Goal: Check status: Check status

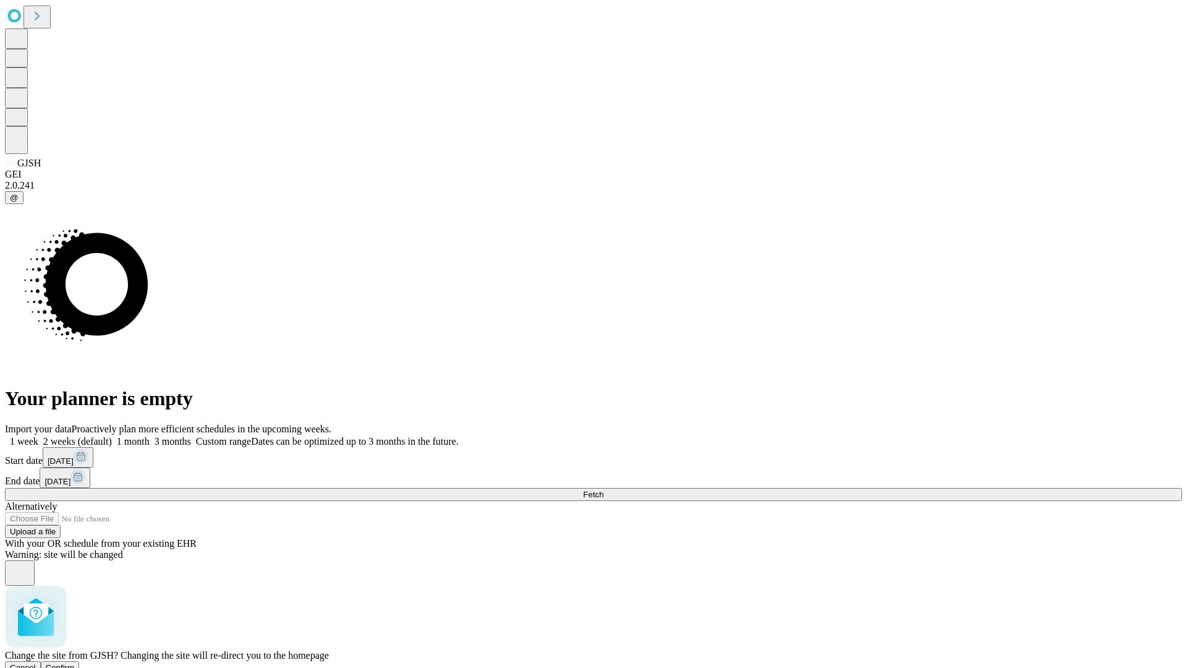
click at [75, 663] on span "Confirm" at bounding box center [60, 667] width 29 height 9
click at [150, 436] on label "1 month" at bounding box center [131, 441] width 38 height 11
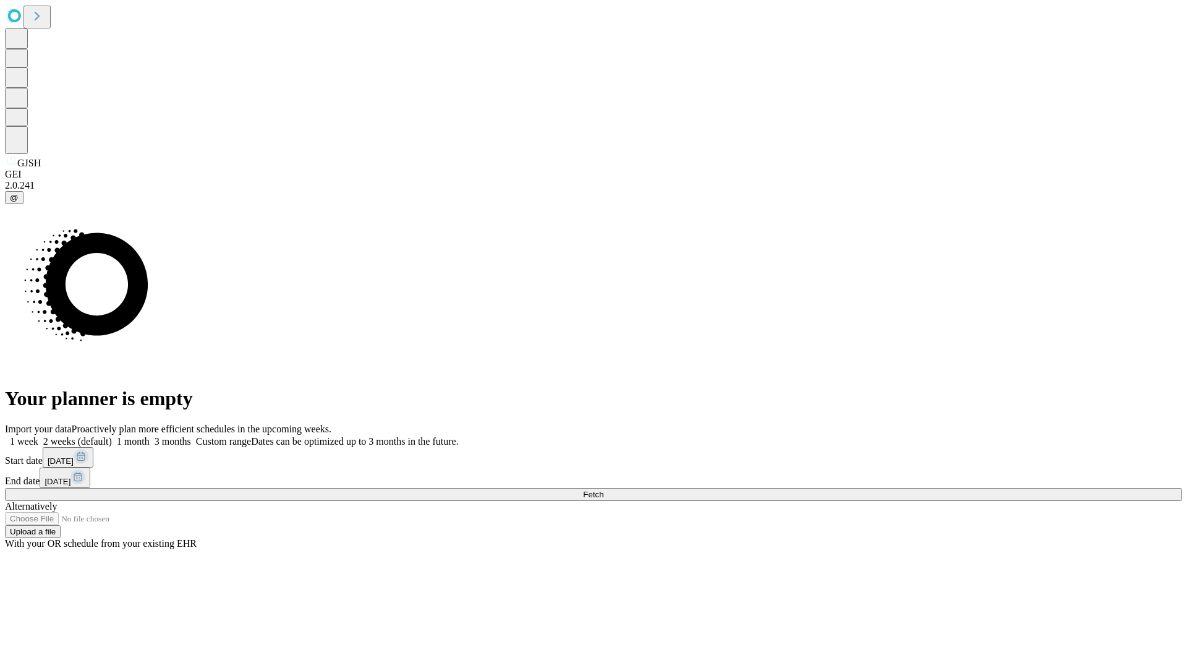
click at [604, 490] on span "Fetch" at bounding box center [593, 494] width 20 height 9
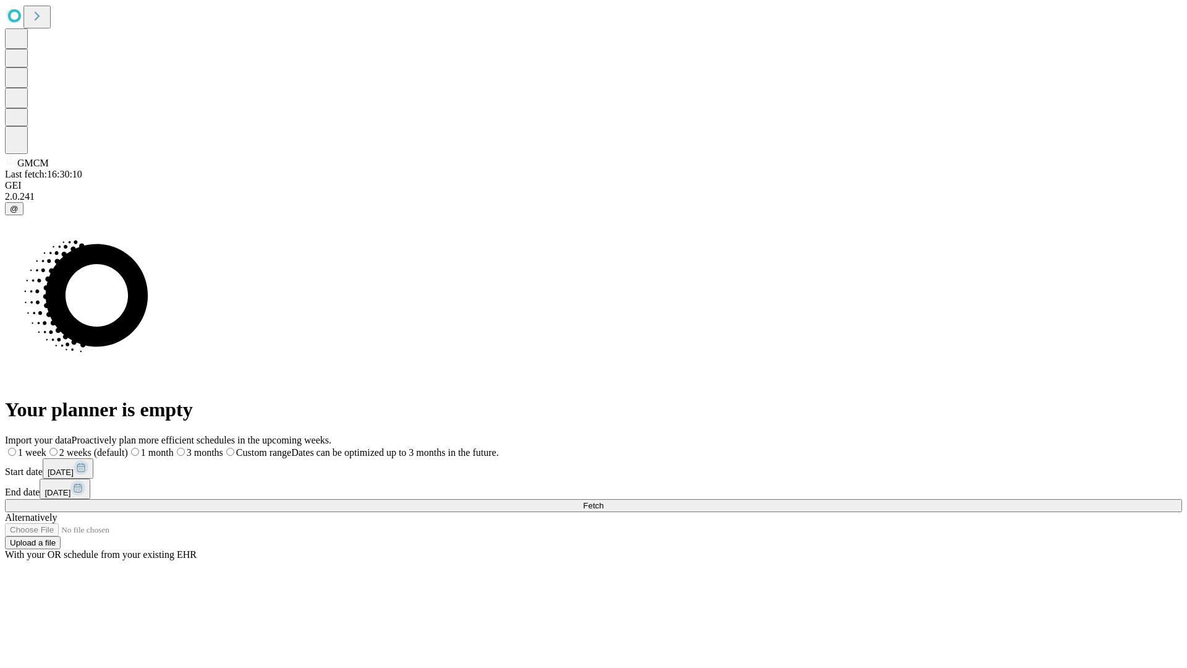
click at [174, 447] on label "1 month" at bounding box center [151, 452] width 46 height 11
click at [604, 501] on span "Fetch" at bounding box center [593, 505] width 20 height 9
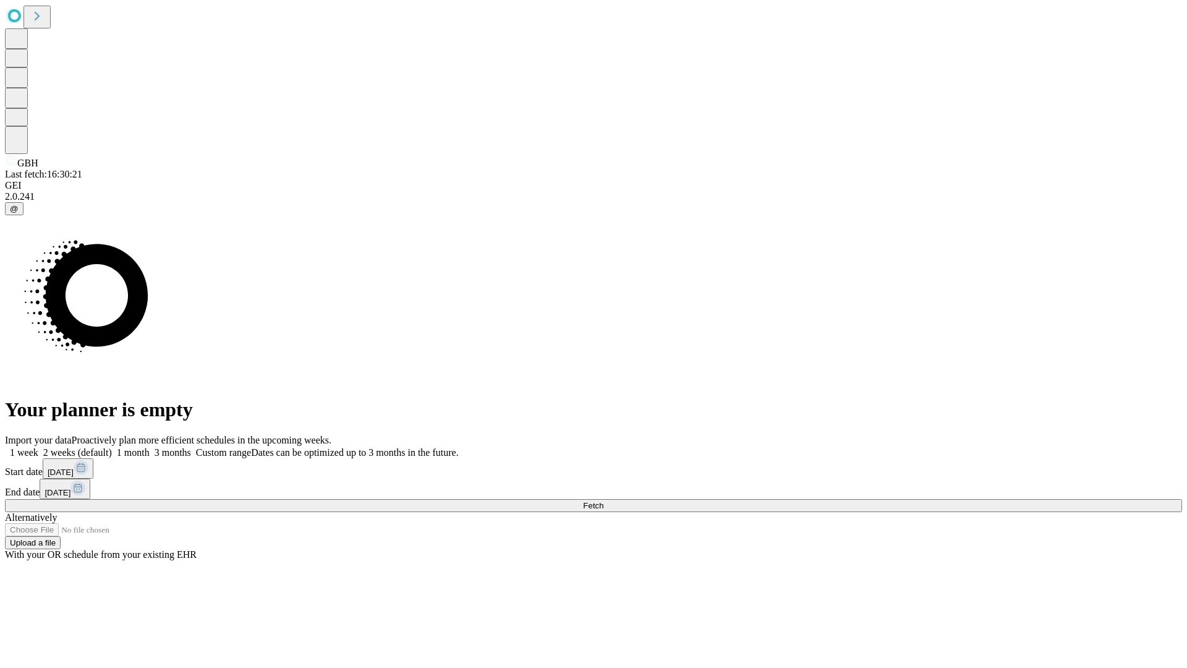
click at [150, 447] on label "1 month" at bounding box center [131, 452] width 38 height 11
click at [604, 501] on span "Fetch" at bounding box center [593, 505] width 20 height 9
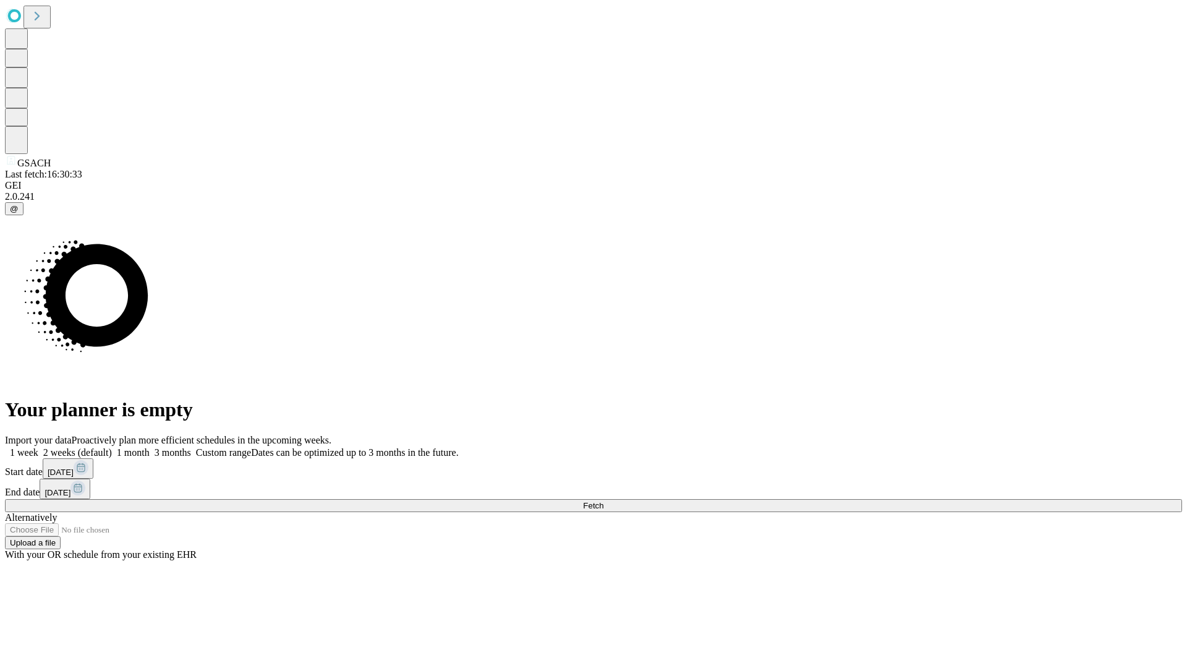
click at [150, 447] on label "1 month" at bounding box center [131, 452] width 38 height 11
click at [604, 501] on span "Fetch" at bounding box center [593, 505] width 20 height 9
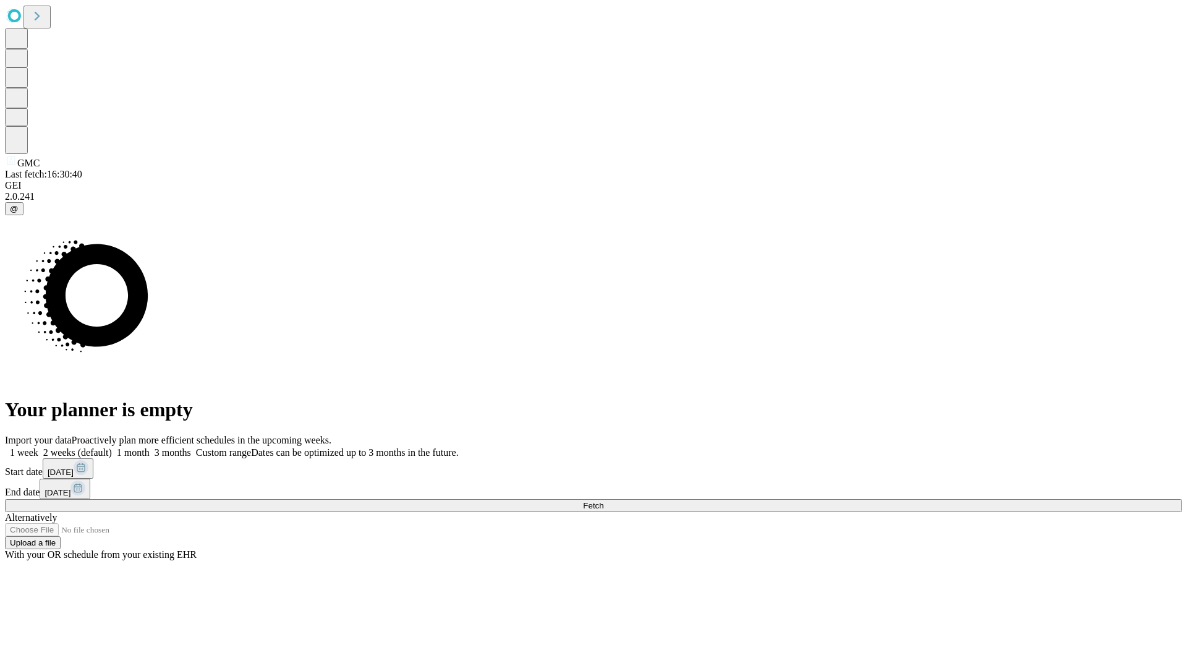
click at [150, 447] on label "1 month" at bounding box center [131, 452] width 38 height 11
click at [604, 501] on span "Fetch" at bounding box center [593, 505] width 20 height 9
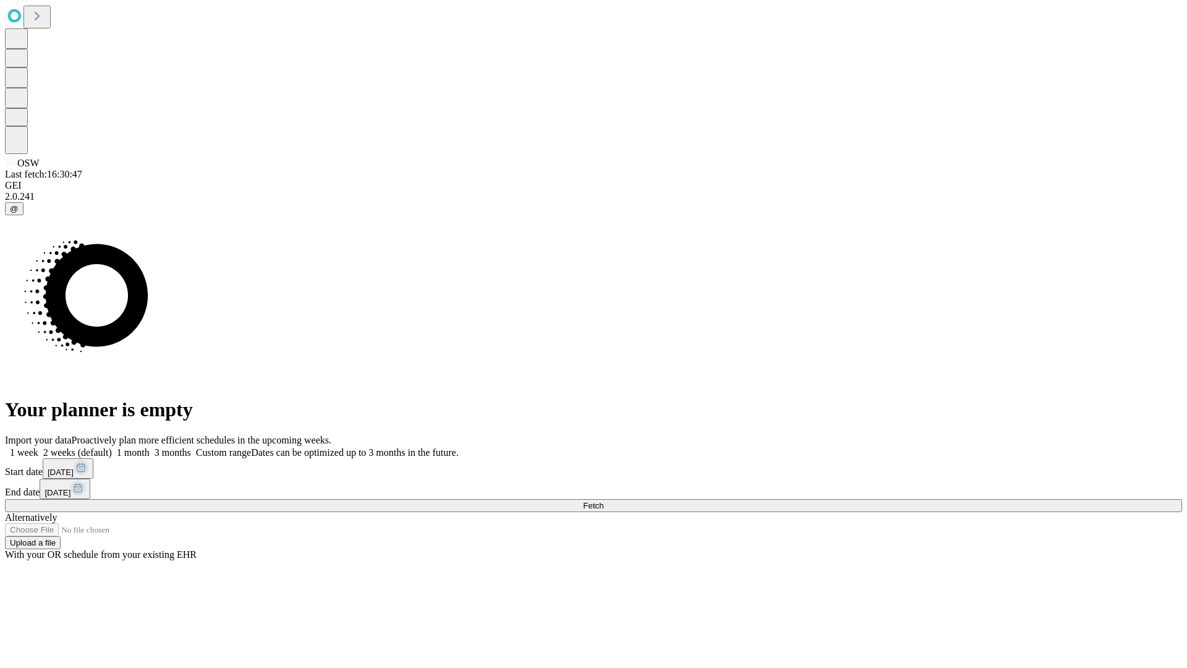
click at [150, 447] on label "1 month" at bounding box center [131, 452] width 38 height 11
click at [604, 501] on span "Fetch" at bounding box center [593, 505] width 20 height 9
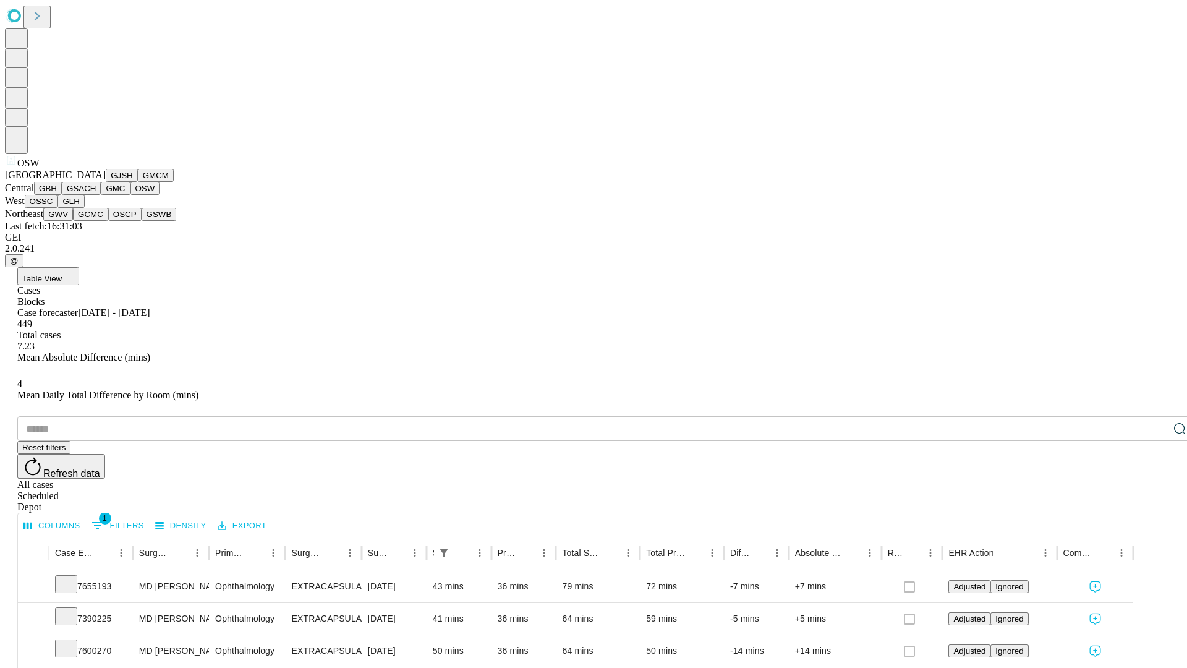
click at [58, 208] on button "OSSC" at bounding box center [41, 201] width 33 height 13
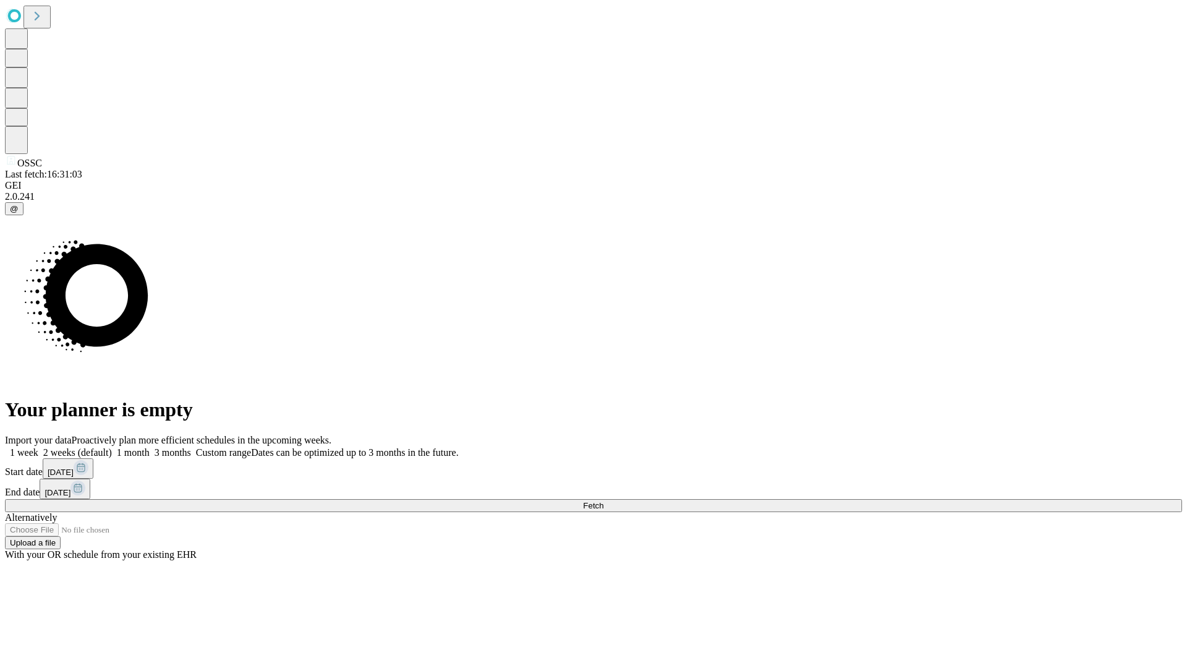
click at [150, 447] on label "1 month" at bounding box center [131, 452] width 38 height 11
click at [604, 501] on span "Fetch" at bounding box center [593, 505] width 20 height 9
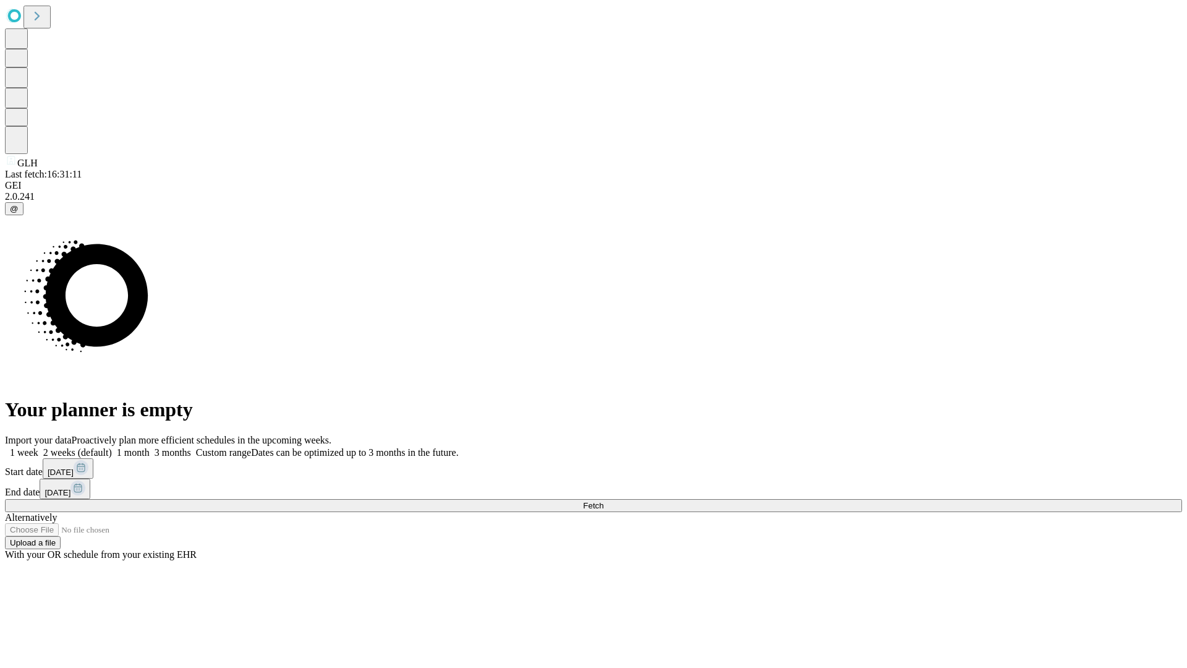
click at [150, 447] on label "1 month" at bounding box center [131, 452] width 38 height 11
click at [604, 501] on span "Fetch" at bounding box center [593, 505] width 20 height 9
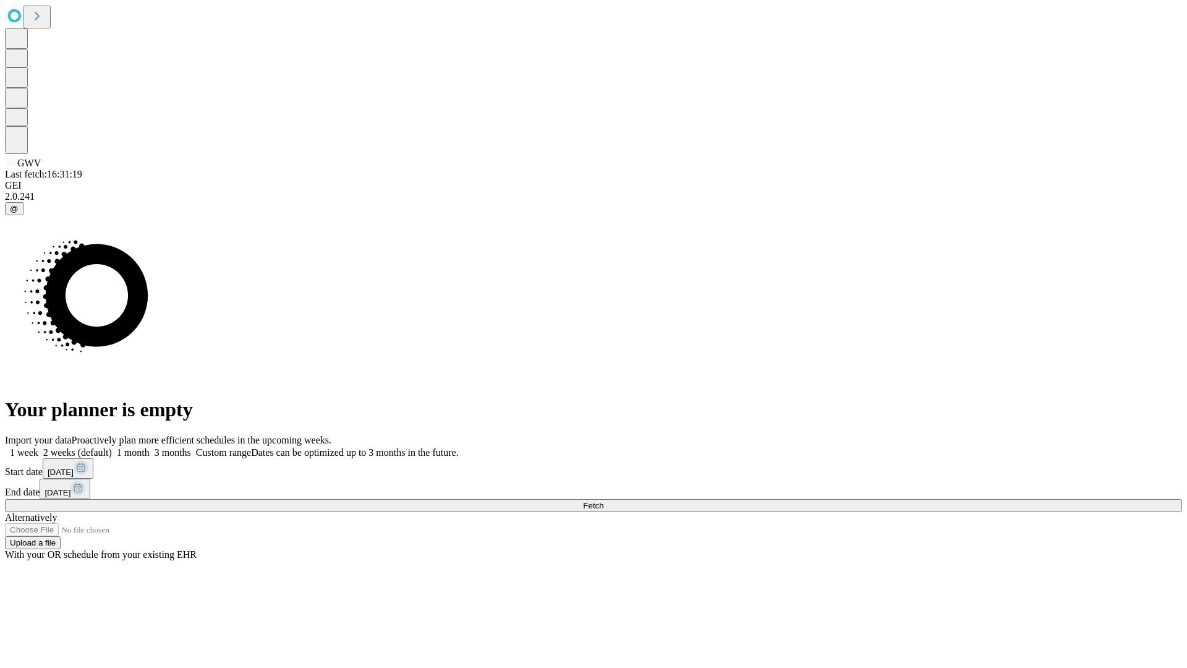
click at [150, 447] on label "1 month" at bounding box center [131, 452] width 38 height 11
click at [604, 501] on span "Fetch" at bounding box center [593, 505] width 20 height 9
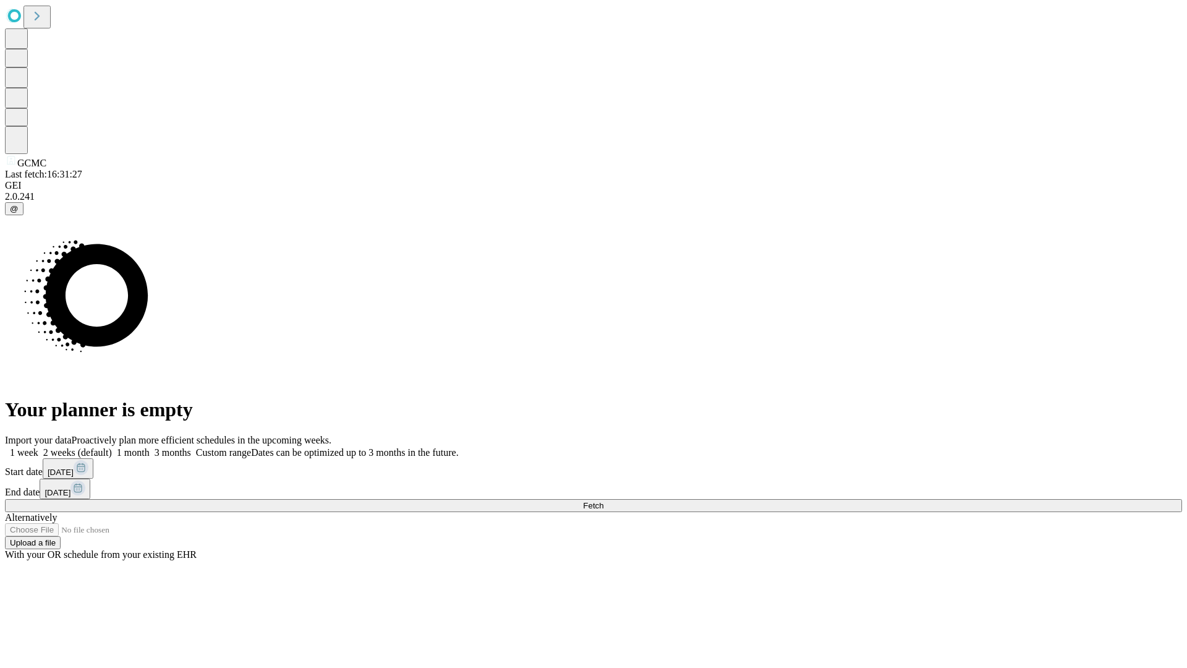
click at [150, 447] on label "1 month" at bounding box center [131, 452] width 38 height 11
click at [604, 501] on span "Fetch" at bounding box center [593, 505] width 20 height 9
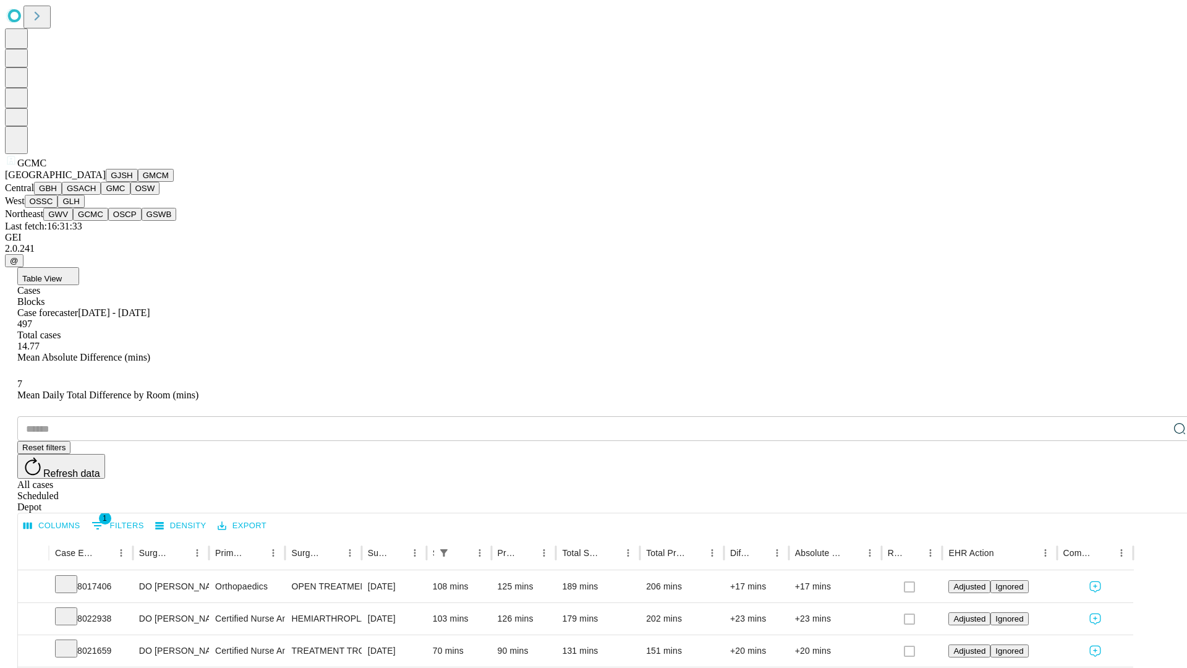
click at [108, 221] on button "OSCP" at bounding box center [124, 214] width 33 height 13
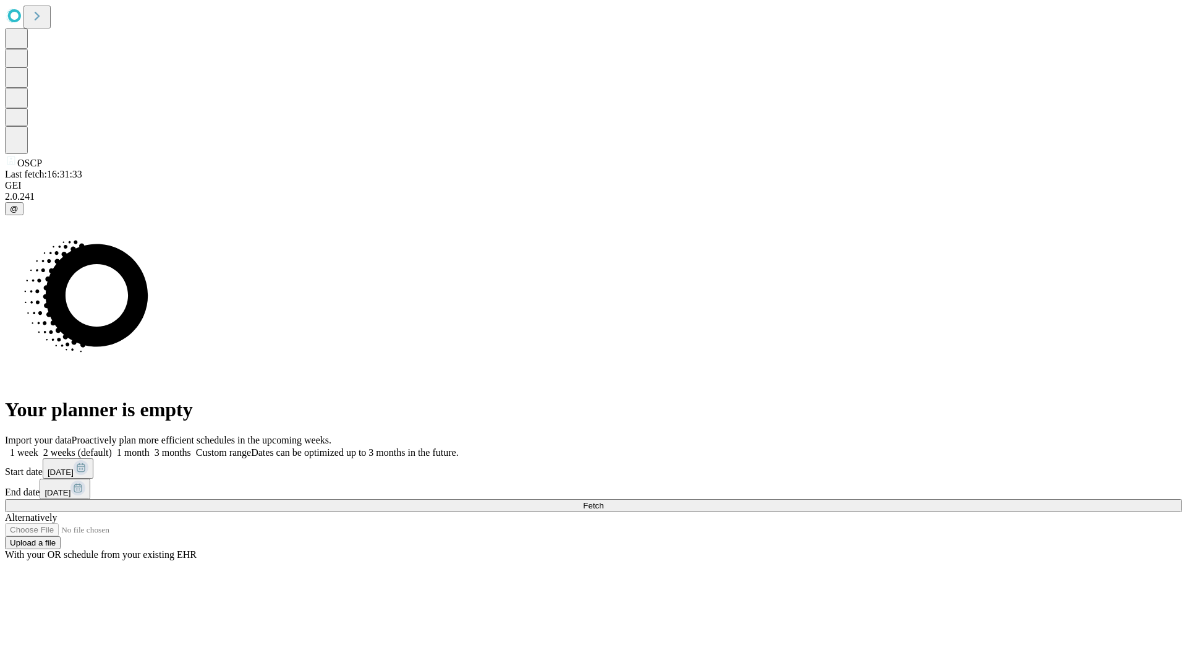
click at [150, 447] on label "1 month" at bounding box center [131, 452] width 38 height 11
click at [604, 501] on span "Fetch" at bounding box center [593, 505] width 20 height 9
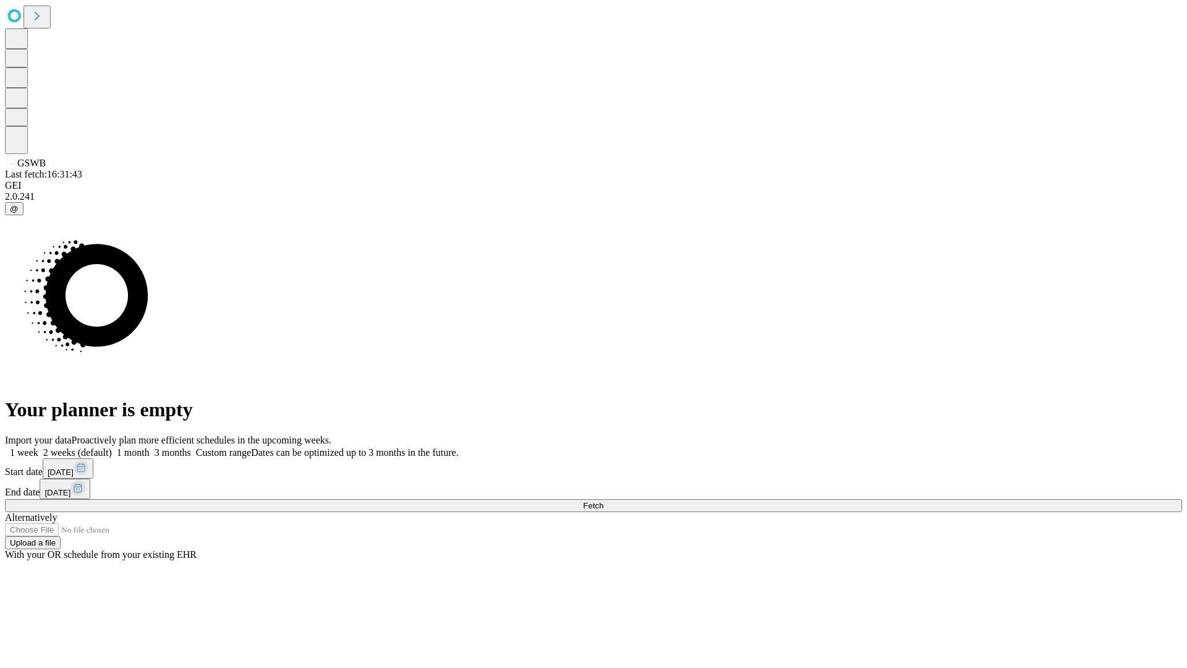
click at [150, 447] on label "1 month" at bounding box center [131, 452] width 38 height 11
click at [604, 501] on span "Fetch" at bounding box center [593, 505] width 20 height 9
